Goal: Transaction & Acquisition: Book appointment/travel/reservation

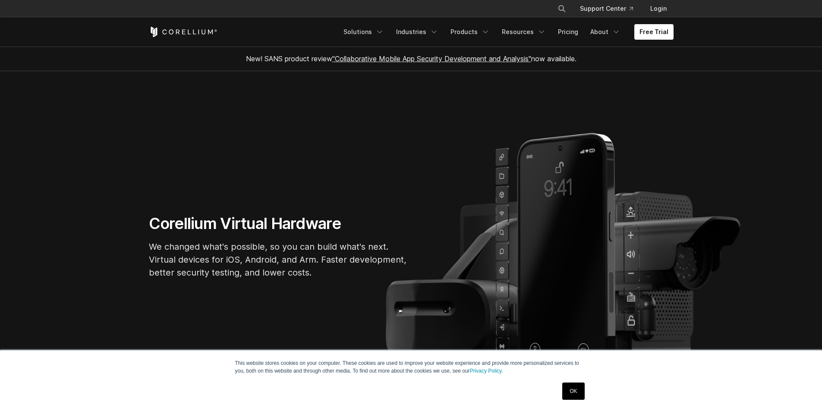
click at [571, 385] on link "OK" at bounding box center [573, 391] width 22 height 17
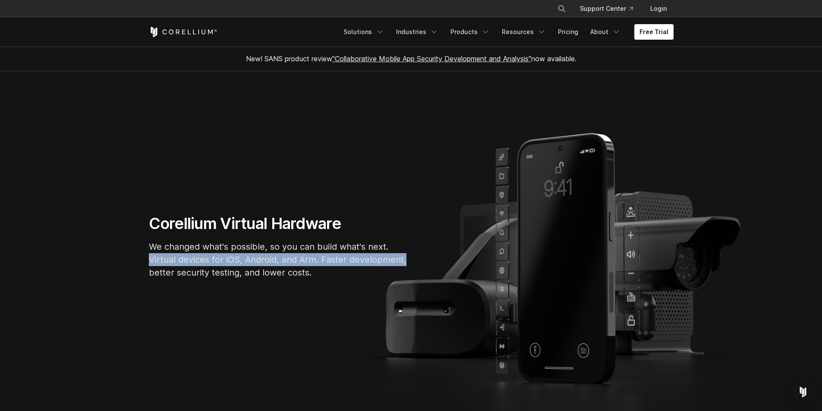
drag, startPoint x: 520, startPoint y: 261, endPoint x: 473, endPoint y: 264, distance: 47.1
click at [473, 264] on div "Corellium Virtual Hardware We changed what's possible, so you can build what's …" at bounding box center [411, 250] width 542 height 72
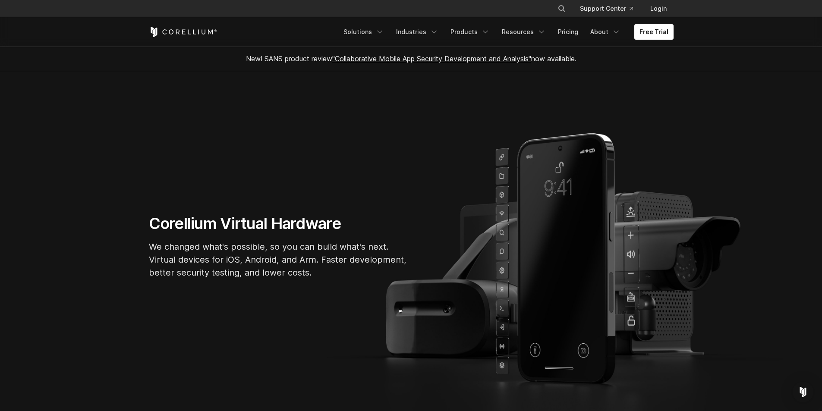
click at [292, 247] on p "We changed what's possible, so you can build what's next. Virtual devices for i…" at bounding box center [278, 259] width 259 height 39
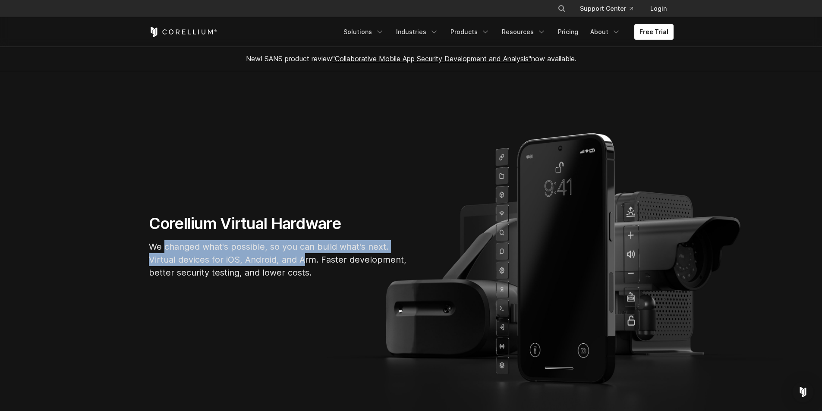
drag, startPoint x: 164, startPoint y: 243, endPoint x: 305, endPoint y: 263, distance: 142.4
click at [305, 263] on p "We changed what's possible, so you can build what's next. Virtual devices for i…" at bounding box center [278, 259] width 259 height 39
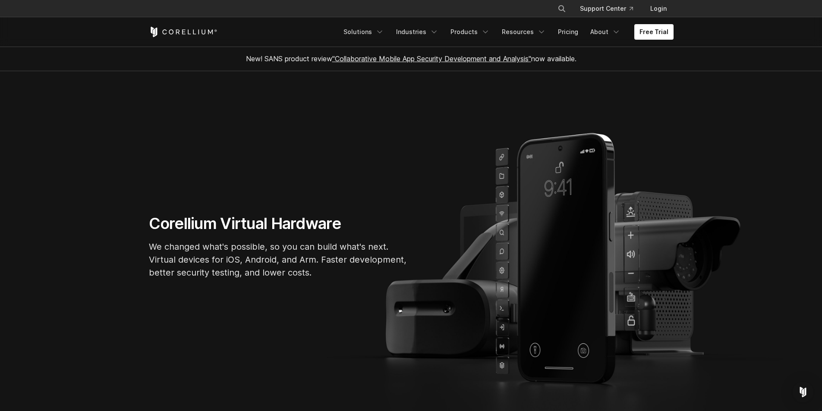
drag, startPoint x: 365, startPoint y: 226, endPoint x: 387, endPoint y: 204, distance: 30.8
click at [365, 229] on h1 "Corellium Virtual Hardware" at bounding box center [278, 223] width 259 height 19
click at [657, 31] on link "Free Trial" at bounding box center [653, 32] width 39 height 16
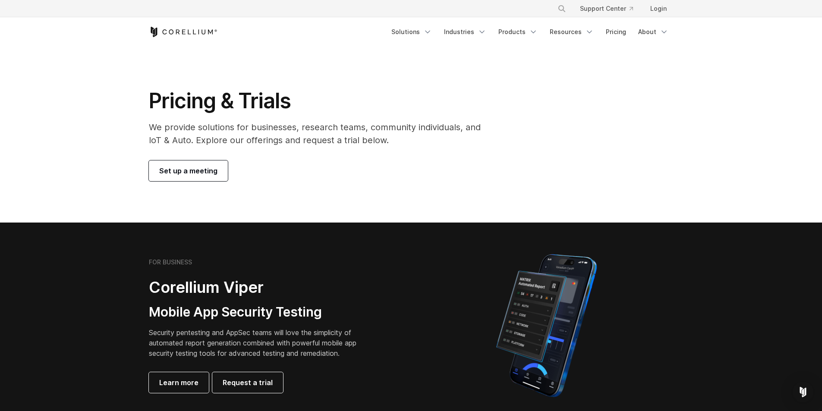
click at [198, 174] on span "Set up a meeting" at bounding box center [188, 171] width 58 height 10
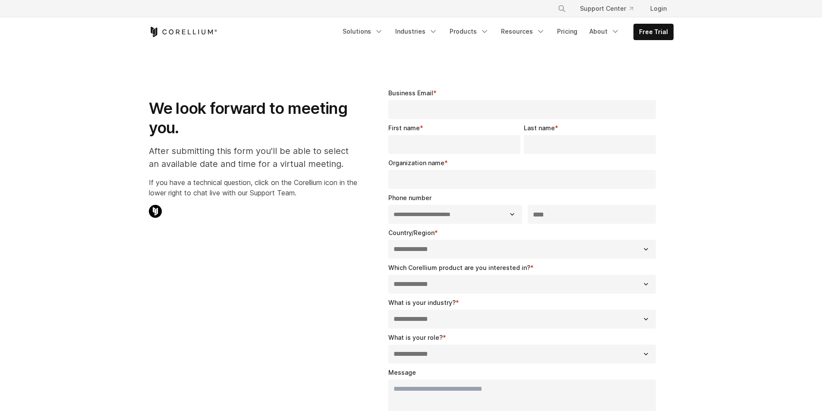
select select "**"
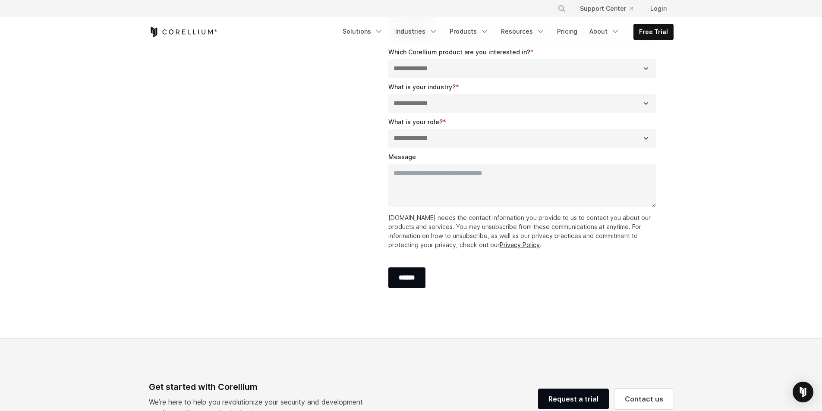
scroll to position [259, 0]
